Goal: Information Seeking & Learning: Learn about a topic

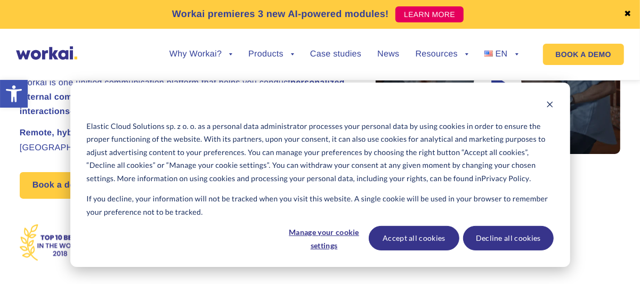
scroll to position [107, 0]
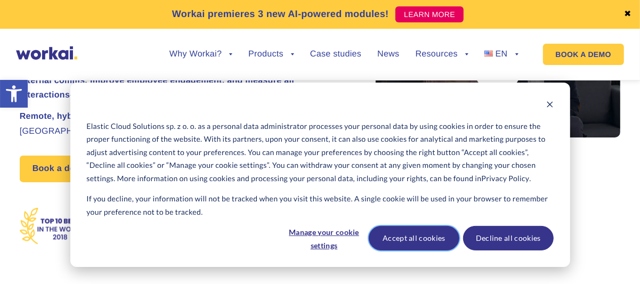
click at [414, 249] on button "Accept all cookies" at bounding box center [414, 238] width 91 height 25
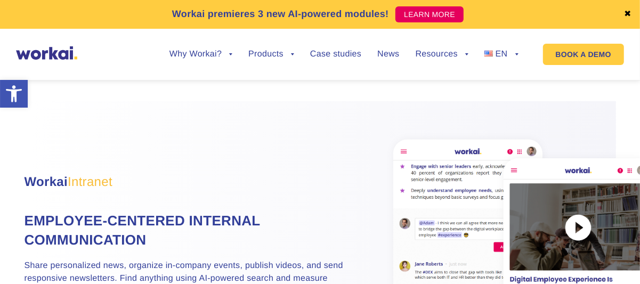
scroll to position [266, 0]
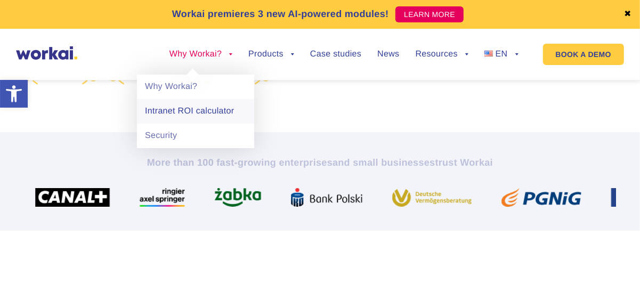
click at [183, 106] on link "Intranet ROI calculator" at bounding box center [195, 111] width 117 height 25
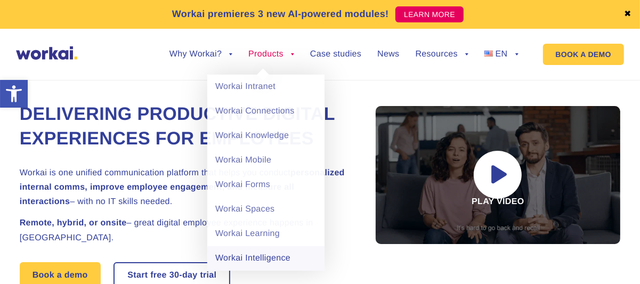
click at [265, 264] on link "Workai Intelligence" at bounding box center [265, 258] width 117 height 25
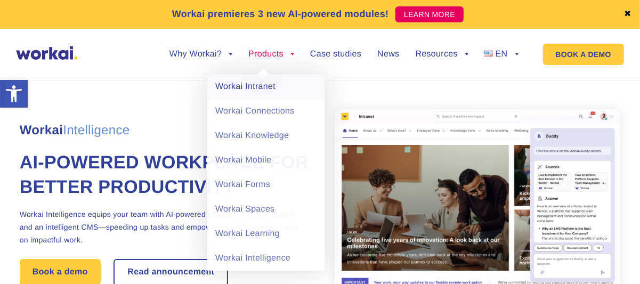
click at [254, 83] on link "Workai Intranet" at bounding box center [265, 87] width 117 height 25
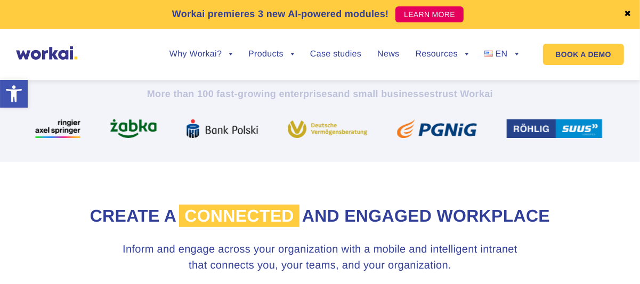
scroll to position [266, 0]
